Goal: Navigation & Orientation: Find specific page/section

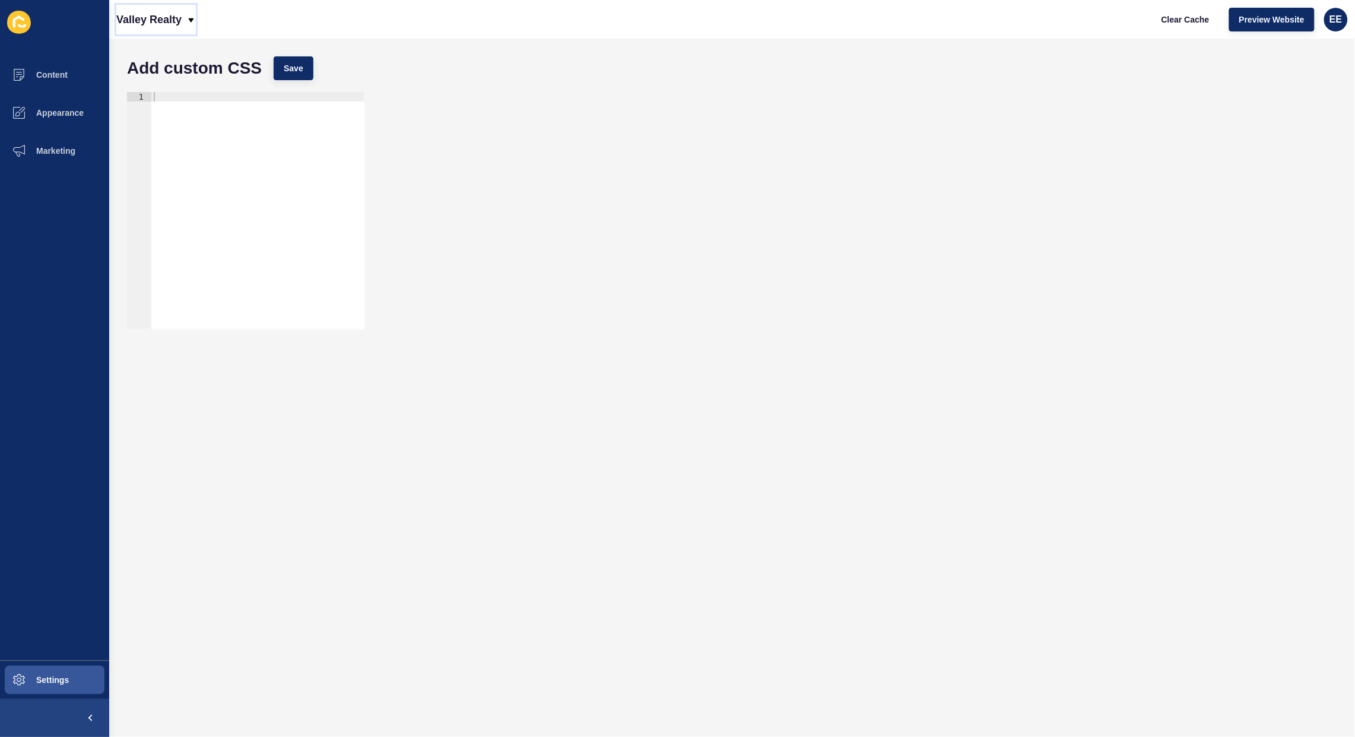
click at [190, 20] on icon at bounding box center [190, 19] width 9 height 9
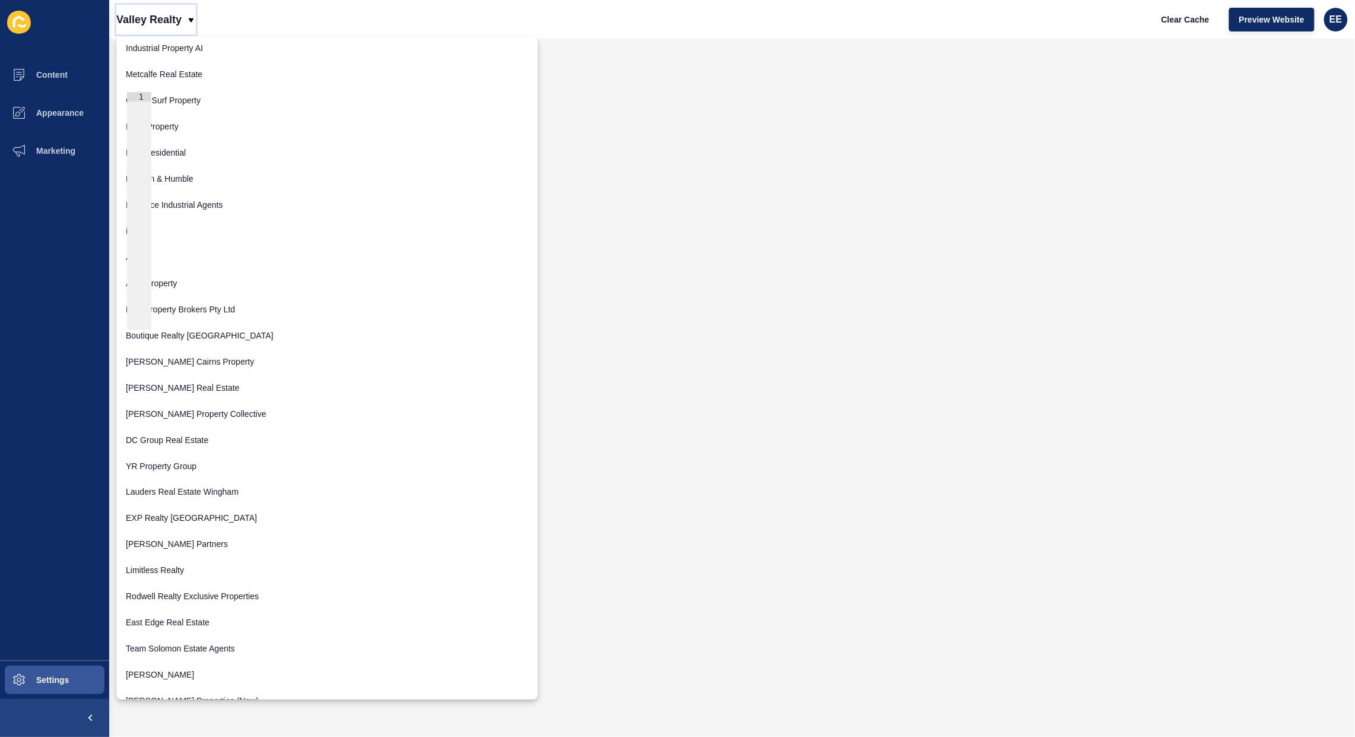
scroll to position [519, 0]
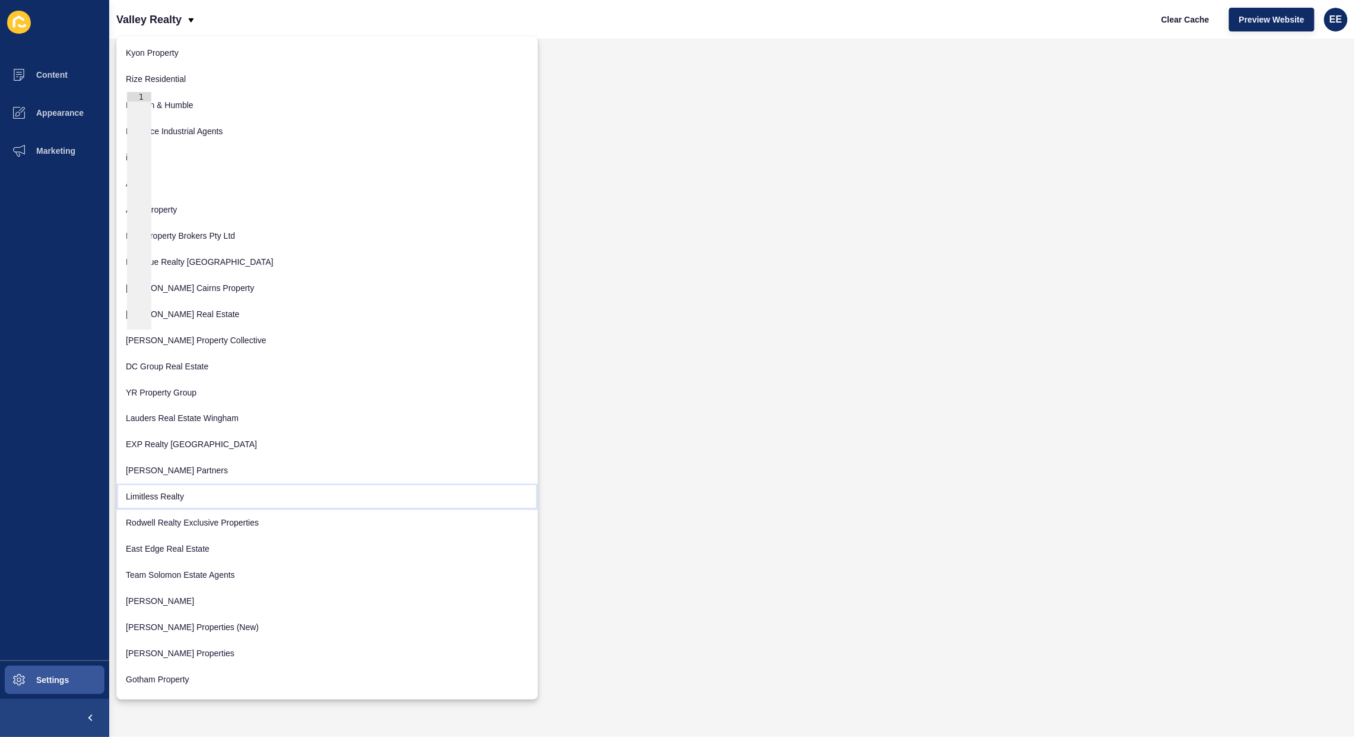
click at [170, 490] on link "Limitless Realty" at bounding box center [326, 496] width 421 height 26
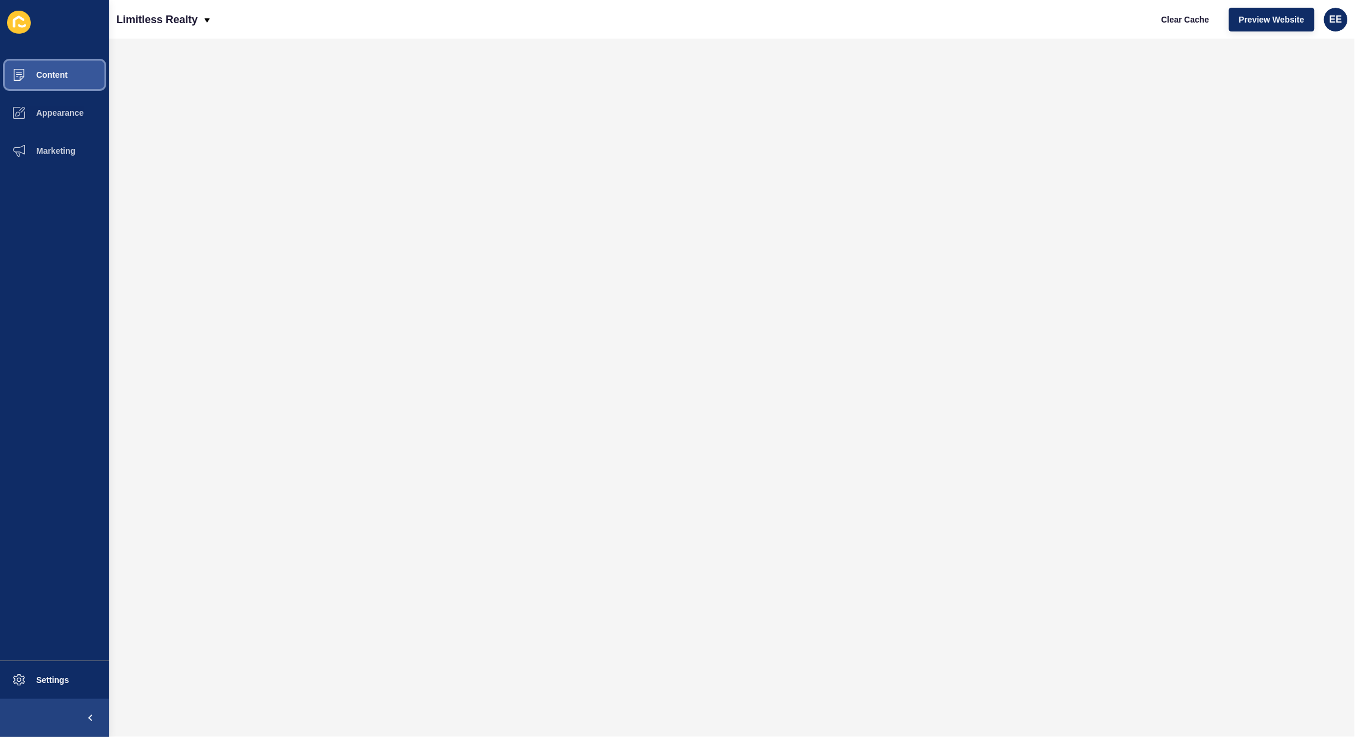
click at [49, 70] on span "Content" at bounding box center [32, 74] width 69 height 9
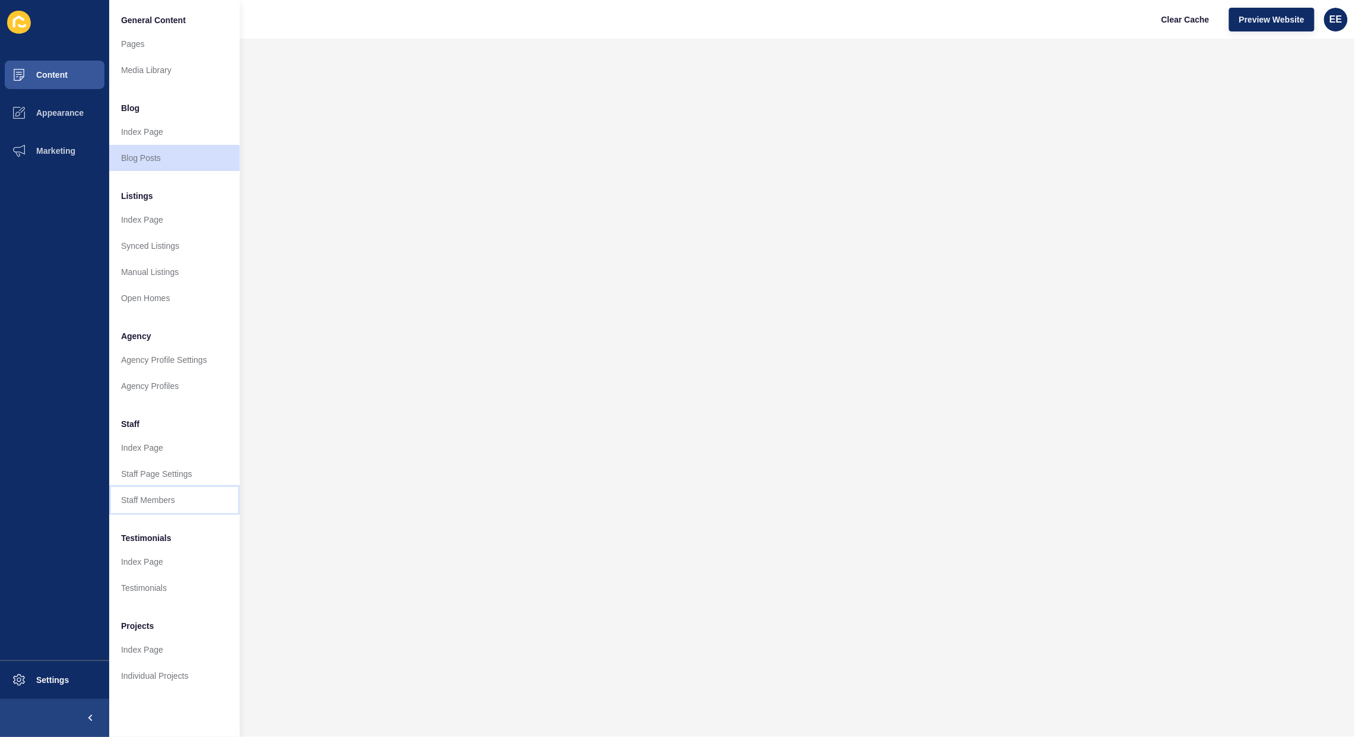
click at [151, 493] on link "Staff Members" at bounding box center [174, 500] width 131 height 26
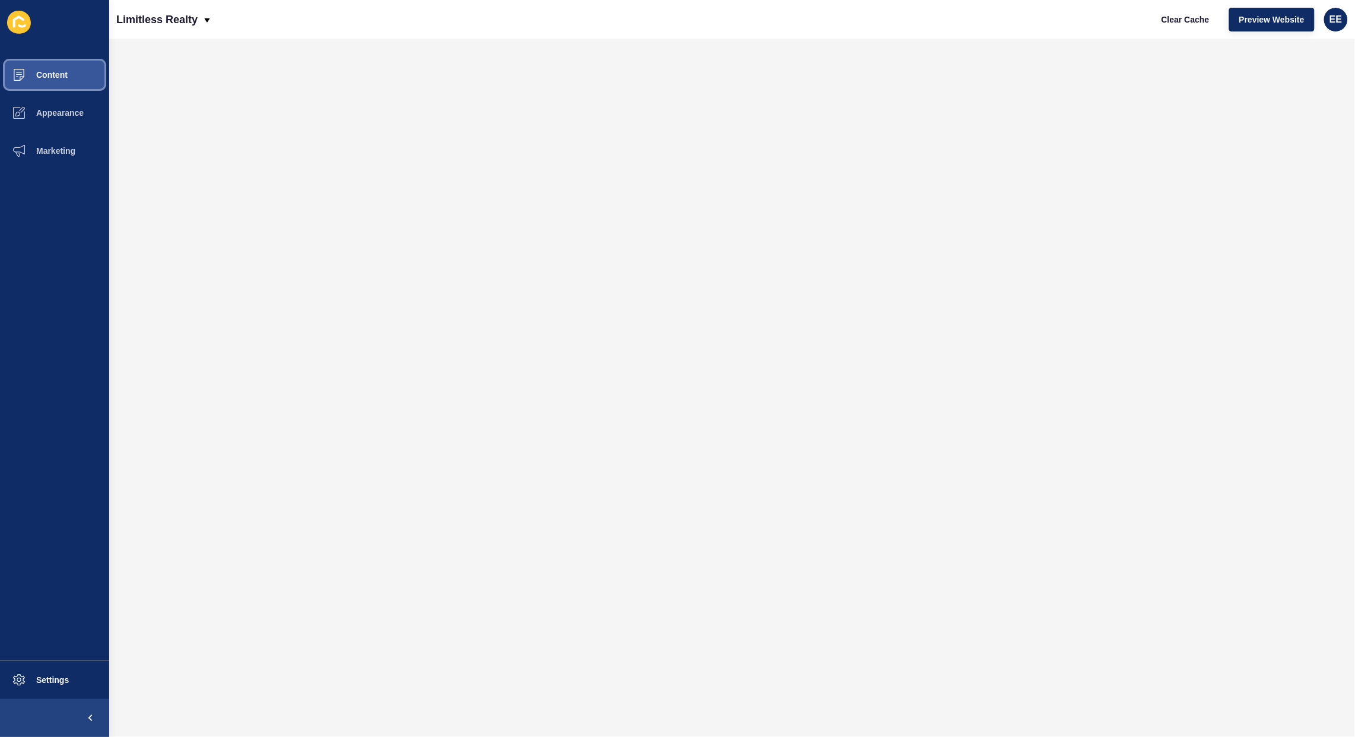
click at [43, 73] on span "Content" at bounding box center [32, 74] width 69 height 9
click at [186, 10] on p "Limitless Realty" at bounding box center [156, 20] width 81 height 30
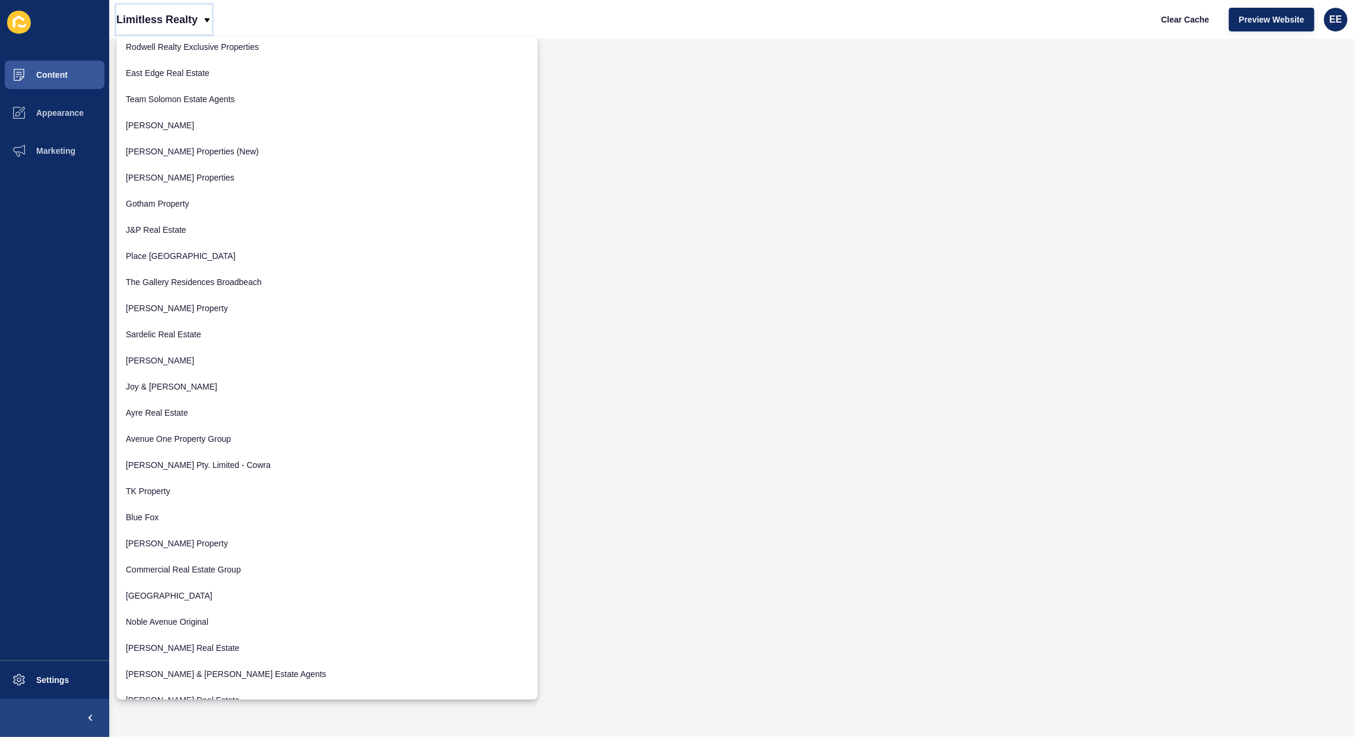
scroll to position [954, 0]
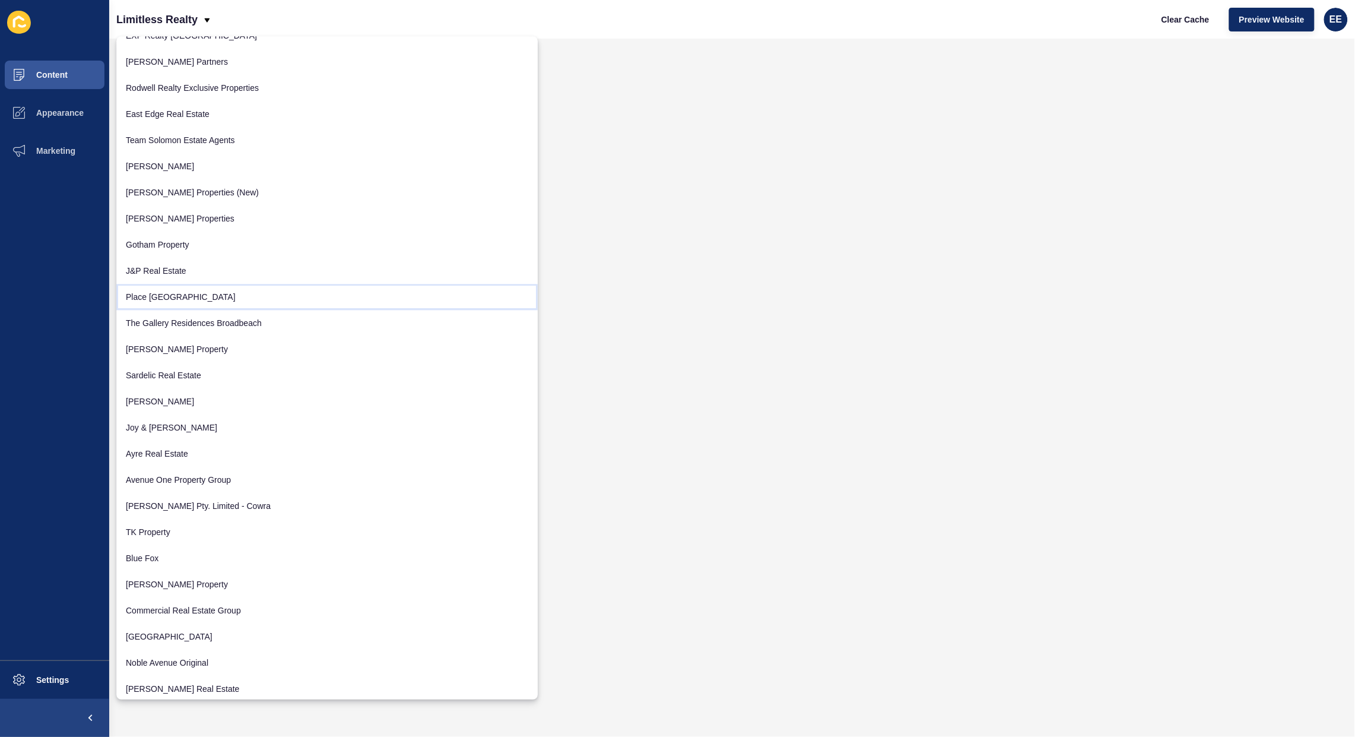
click at [149, 288] on link "Place [GEOGRAPHIC_DATA]" at bounding box center [326, 297] width 421 height 26
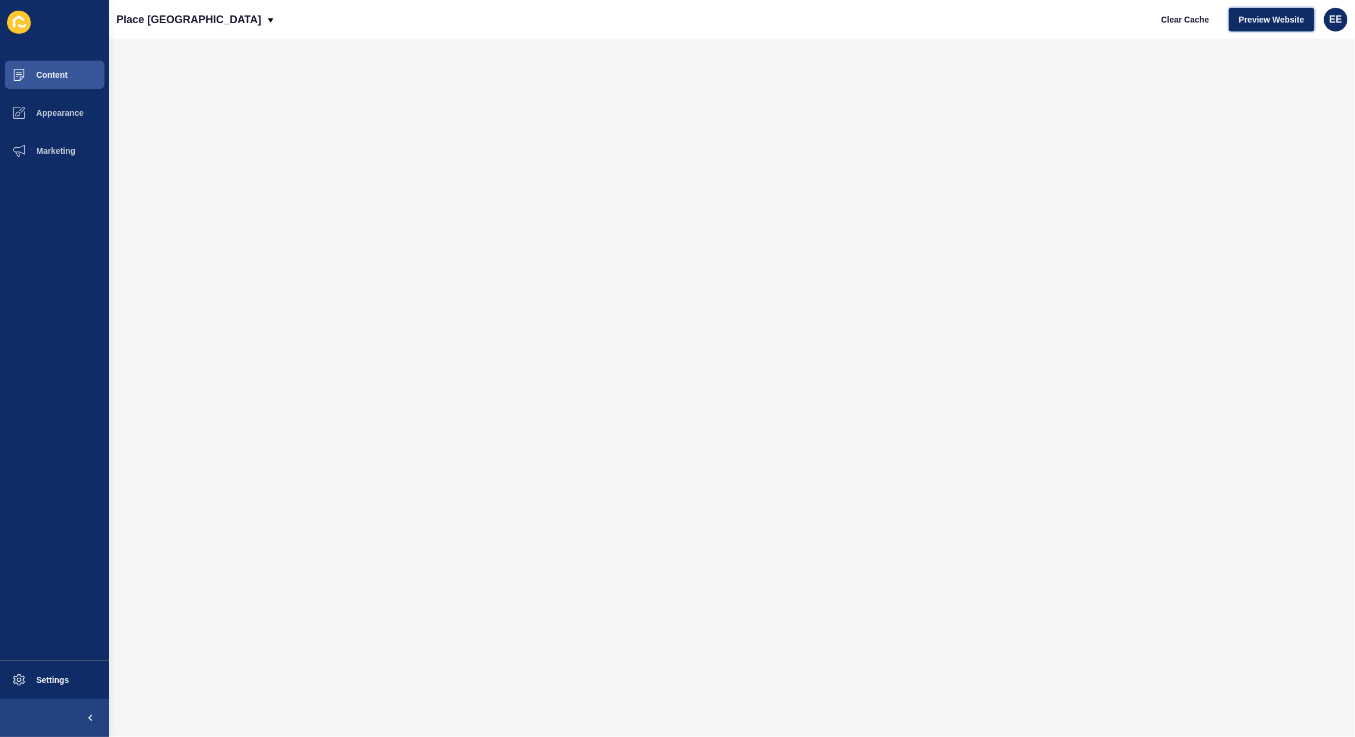
click at [1286, 21] on span "Preview Website" at bounding box center [1272, 20] width 65 height 12
